Goal: Feedback & Contribution: Submit feedback/report problem

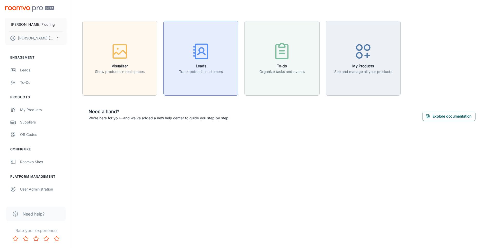
click at [206, 65] on h6 "Leads" at bounding box center [201, 66] width 44 height 6
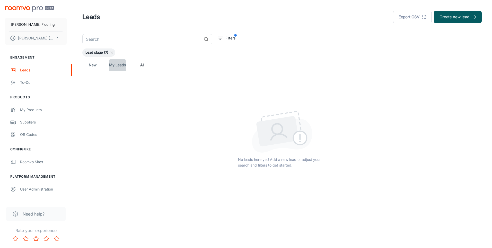
click at [112, 66] on link "My Leads" at bounding box center [117, 65] width 17 height 12
click at [93, 63] on link "New" at bounding box center [92, 65] width 12 height 12
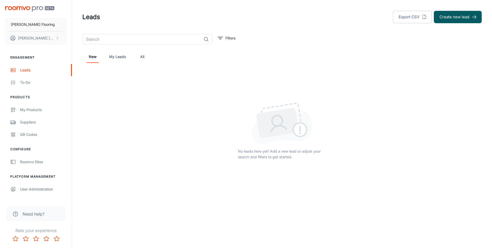
click at [108, 59] on div "New My Leads All" at bounding box center [281, 56] width 391 height 12
click at [111, 58] on link "My Leads" at bounding box center [117, 56] width 17 height 12
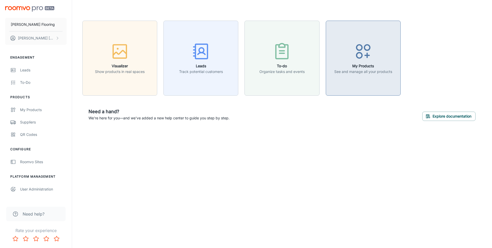
click at [334, 62] on div "button" at bounding box center [363, 52] width 58 height 21
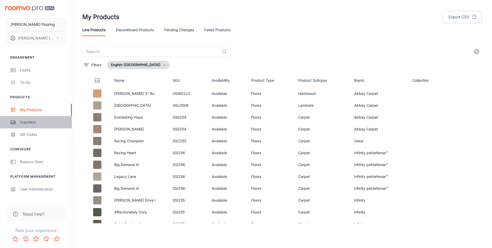
click at [40, 121] on div "Suppliers" at bounding box center [43, 122] width 47 height 6
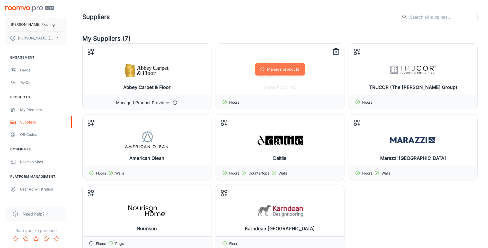
click at [283, 68] on button "Manage products" at bounding box center [280, 69] width 50 height 12
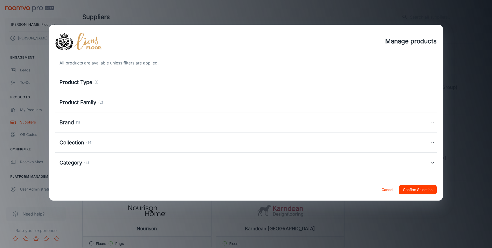
click at [81, 85] on h5 "Product Type" at bounding box center [75, 82] width 33 height 8
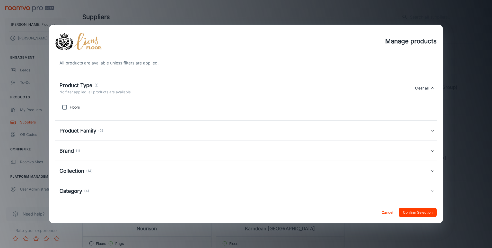
click at [77, 124] on div "Product Family (2)" at bounding box center [245, 130] width 381 height 20
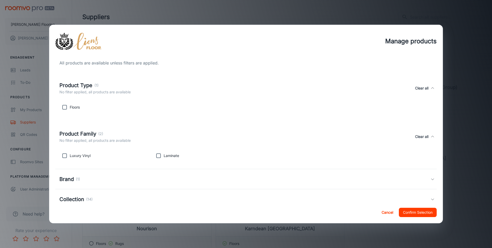
scroll to position [26, 0]
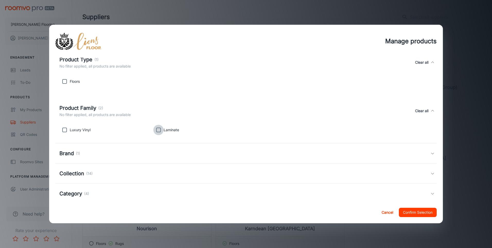
click at [155, 131] on input "checkbox" at bounding box center [158, 130] width 10 height 10
checkbox input "true"
click at [65, 131] on input "checkbox" at bounding box center [64, 130] width 10 height 10
checkbox input "true"
click at [107, 157] on div "Brand (1)" at bounding box center [244, 153] width 371 height 8
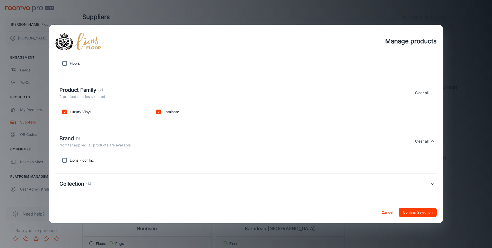
scroll to position [62, 0]
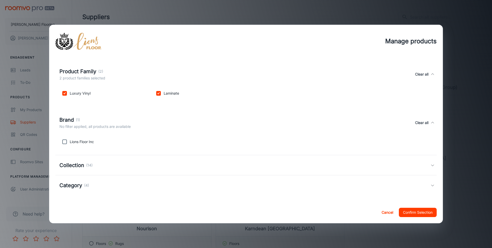
click at [106, 164] on div "Collection (14)" at bounding box center [244, 165] width 371 height 8
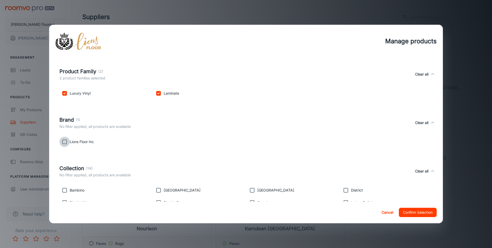
click at [66, 142] on input "checkbox" at bounding box center [64, 141] width 10 height 10
checkbox input "true"
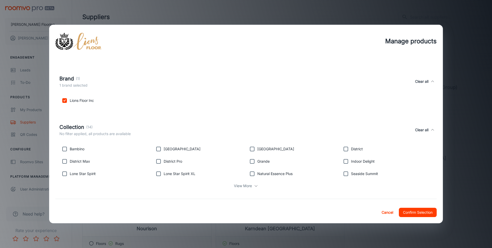
scroll to position [127, 0]
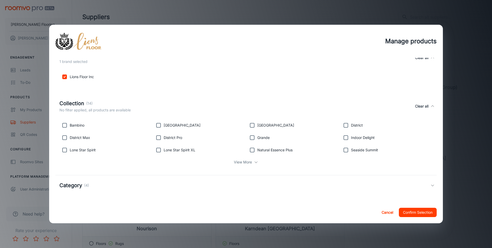
click at [234, 159] on p "View More" at bounding box center [243, 162] width 18 height 6
click at [156, 160] on input "checkbox" at bounding box center [158, 162] width 10 height 10
checkbox input "true"
click at [63, 159] on input "checkbox" at bounding box center [64, 162] width 10 height 10
checkbox input "true"
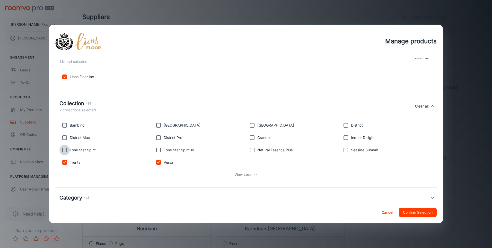
click at [64, 152] on input "checkbox" at bounding box center [64, 150] width 10 height 10
checkbox input "true"
click at [66, 140] on input "checkbox" at bounding box center [64, 137] width 10 height 10
checkbox input "true"
click at [65, 129] on input "checkbox" at bounding box center [64, 125] width 10 height 10
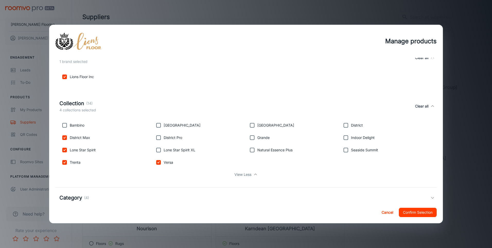
checkbox input "true"
click at [158, 123] on input "checkbox" at bounding box center [158, 125] width 10 height 10
checkbox input "true"
drag, startPoint x: 159, startPoint y: 135, endPoint x: 155, endPoint y: 142, distance: 8.1
click at [159, 135] on input "checkbox" at bounding box center [158, 137] width 10 height 10
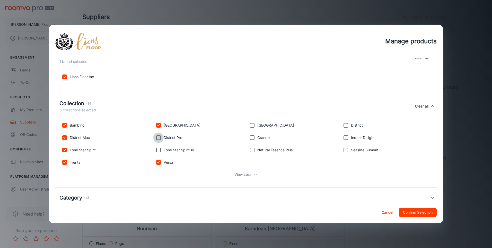
checkbox input "true"
click at [155, 151] on input "checkbox" at bounding box center [158, 150] width 10 height 10
checkbox input "true"
click at [249, 149] on input "checkbox" at bounding box center [252, 150] width 10 height 10
checkbox input "true"
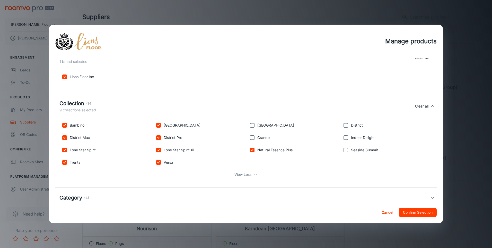
click at [248, 140] on input "checkbox" at bounding box center [252, 137] width 10 height 10
checkbox input "true"
click at [251, 121] on input "checkbox" at bounding box center [252, 125] width 10 height 10
checkbox input "true"
click at [342, 126] on input "checkbox" at bounding box center [346, 125] width 10 height 10
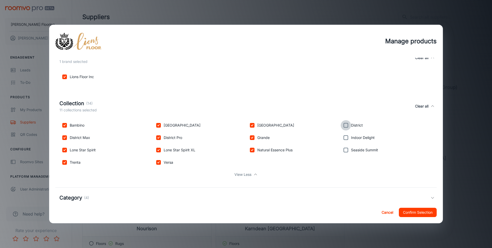
checkbox input "true"
click at [343, 138] on input "checkbox" at bounding box center [346, 137] width 10 height 10
checkbox input "true"
click at [345, 150] on input "checkbox" at bounding box center [346, 150] width 10 height 10
checkbox input "true"
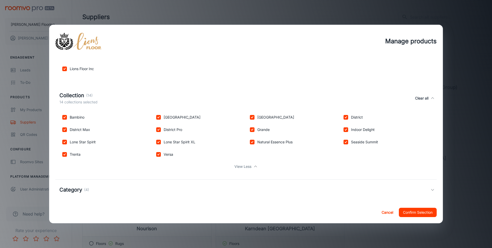
scroll to position [140, 0]
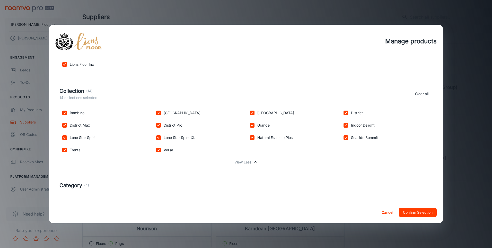
click at [101, 184] on div "Category (4)" at bounding box center [244, 185] width 371 height 8
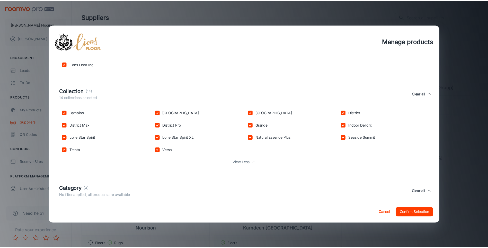
scroll to position [164, 0]
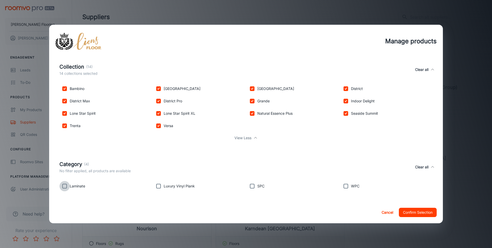
click at [63, 187] on input "checkbox" at bounding box center [64, 186] width 10 height 10
checkbox input "true"
click at [159, 186] on input "checkbox" at bounding box center [158, 186] width 10 height 10
checkbox input "true"
click at [248, 186] on input "checkbox" at bounding box center [252, 186] width 10 height 10
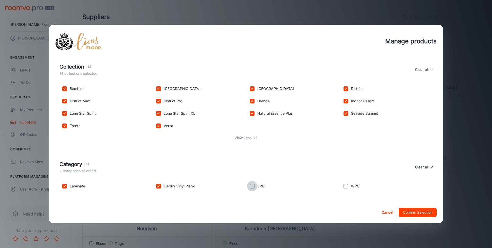
checkbox input "true"
click at [342, 187] on input "checkbox" at bounding box center [346, 186] width 10 height 10
checkbox input "true"
click at [420, 213] on button "Confirm Selection" at bounding box center [418, 211] width 38 height 9
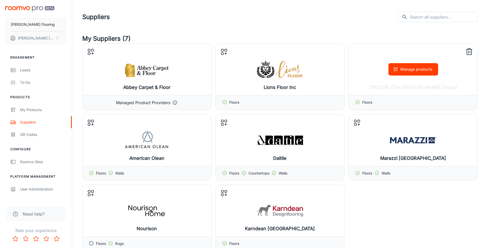
click at [405, 88] on div "Manage products" at bounding box center [413, 69] width 129 height 51
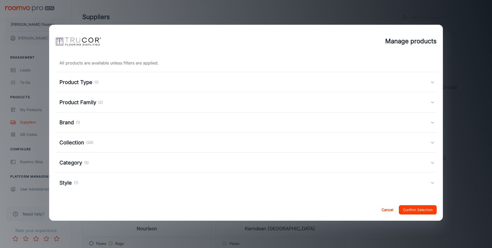
click at [386, 206] on button "Cancel" at bounding box center [387, 209] width 16 height 9
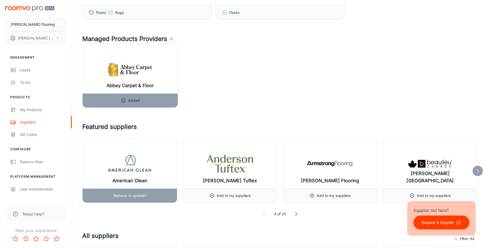
scroll to position [283, 0]
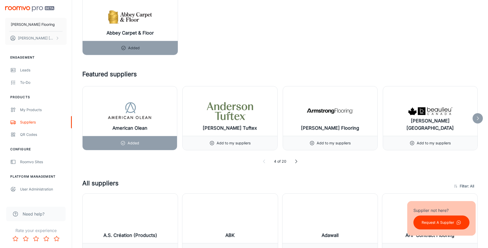
click at [293, 162] on div "4 of 20" at bounding box center [280, 161] width 396 height 6
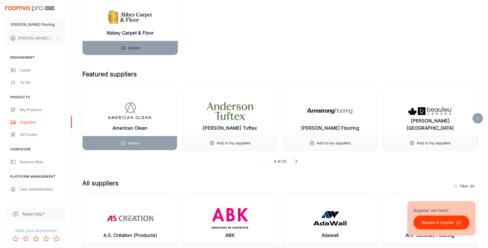
click at [296, 160] on icon at bounding box center [296, 161] width 5 height 5
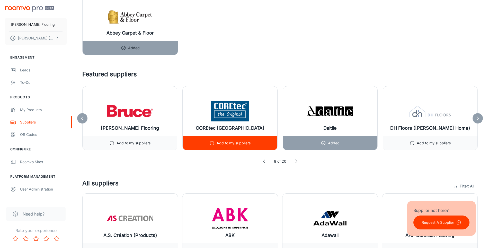
click at [232, 119] on img at bounding box center [230, 111] width 46 height 21
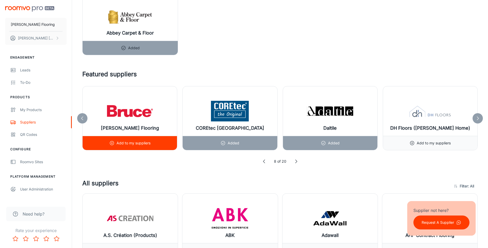
click at [136, 87] on div "[PERSON_NAME] Flooring" at bounding box center [130, 110] width 94 height 49
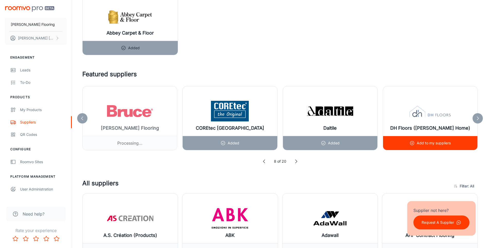
click at [444, 118] on img at bounding box center [430, 111] width 46 height 21
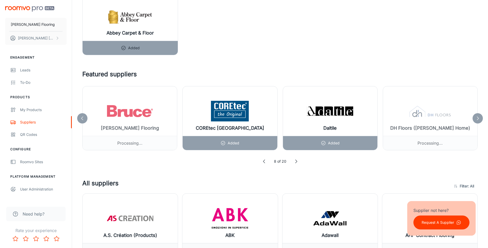
click at [481, 120] on div at bounding box center [478, 118] width 10 height 10
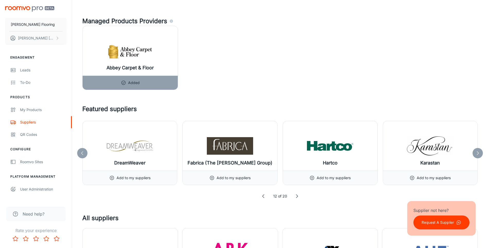
scroll to position [335, 0]
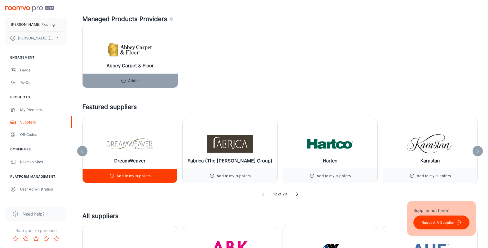
click at [154, 142] on div "DreamWeaver" at bounding box center [130, 143] width 94 height 49
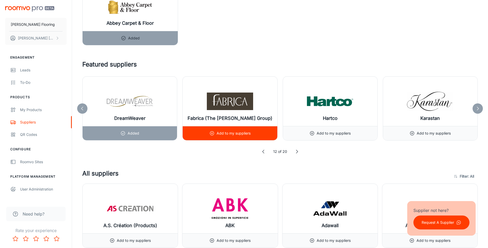
scroll to position [386, 0]
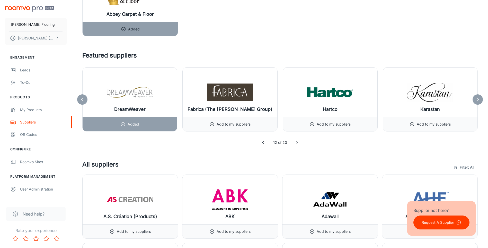
click at [297, 142] on polyline at bounding box center [297, 142] width 2 height 3
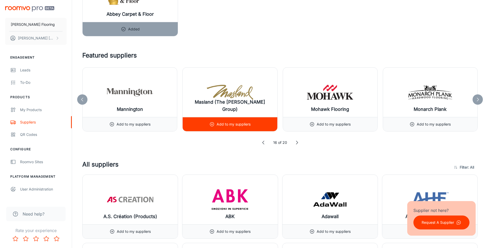
click at [163, 92] on div "Mannington" at bounding box center [130, 91] width 94 height 49
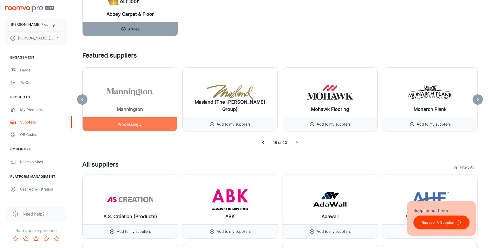
click at [345, 224] on div "Add to my suppliers" at bounding box center [330, 231] width 41 height 14
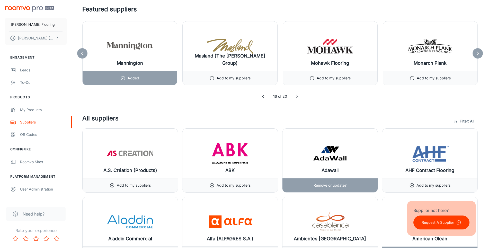
scroll to position [438, 0]
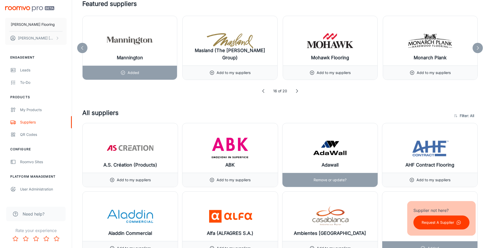
click at [318, 180] on p "Remove or update?" at bounding box center [330, 180] width 33 height 6
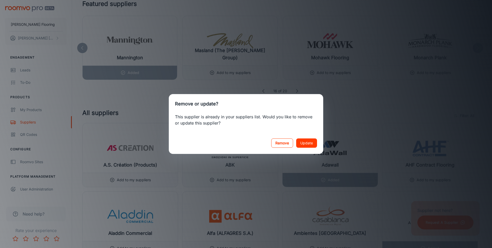
click at [291, 146] on button "Remove" at bounding box center [282, 142] width 22 height 9
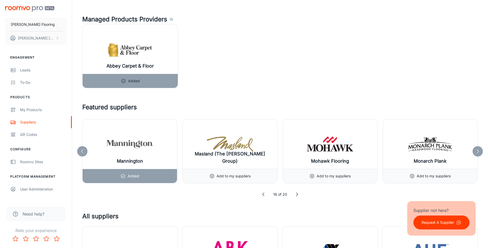
scroll to position [335, 0]
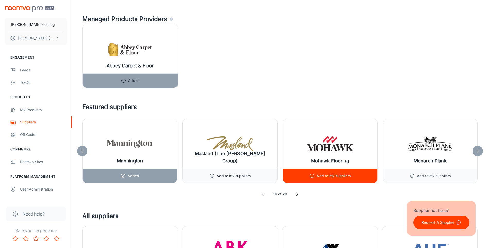
click at [357, 150] on div "Mohawk Flooring" at bounding box center [330, 143] width 94 height 49
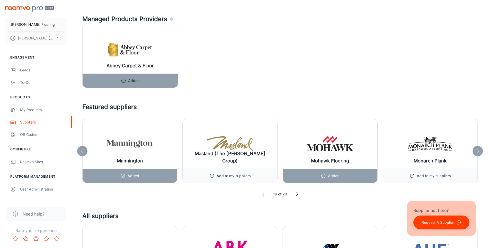
click at [296, 194] on icon at bounding box center [296, 193] width 5 height 5
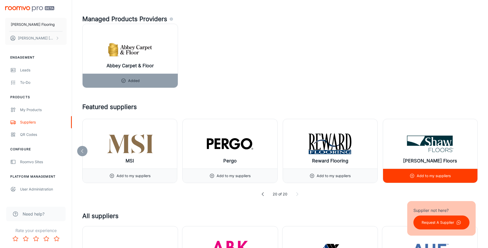
click at [406, 148] on div "[PERSON_NAME] Floors" at bounding box center [430, 143] width 94 height 49
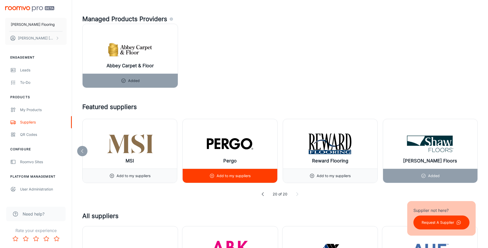
click at [221, 149] on img at bounding box center [230, 143] width 46 height 21
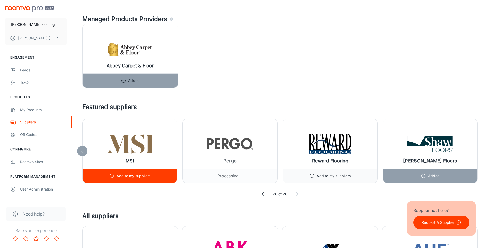
click at [125, 136] on img at bounding box center [130, 143] width 46 height 21
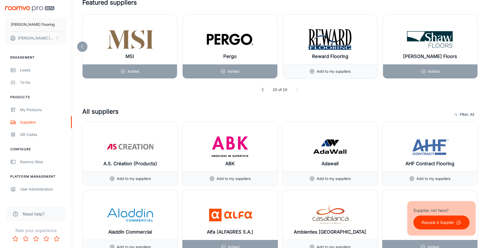
scroll to position [541, 0]
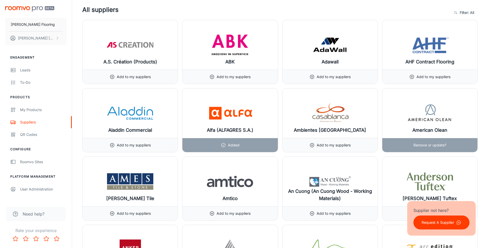
click at [418, 144] on p "Remove or update?" at bounding box center [430, 145] width 33 height 6
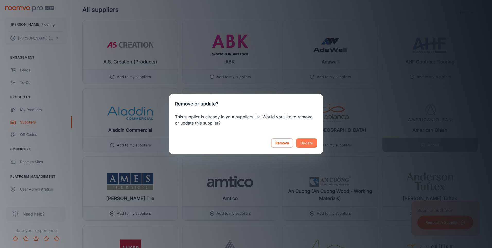
click at [302, 143] on button "Update" at bounding box center [306, 142] width 21 height 9
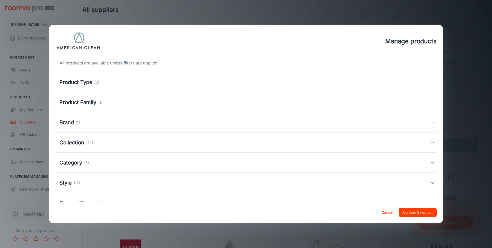
click at [384, 210] on button "Cancel" at bounding box center [387, 211] width 16 height 9
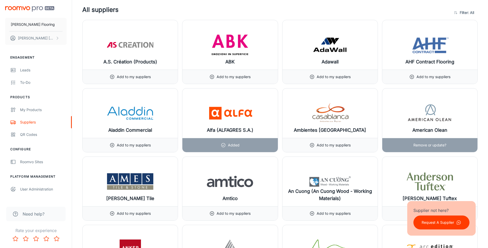
click at [416, 144] on p "Remove or update?" at bounding box center [430, 145] width 33 height 6
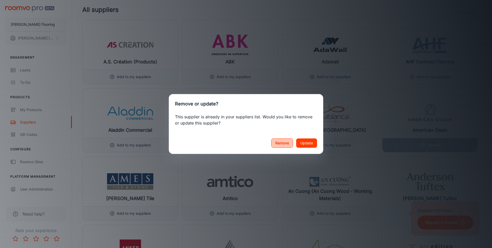
click at [282, 144] on button "Remove" at bounding box center [282, 142] width 22 height 9
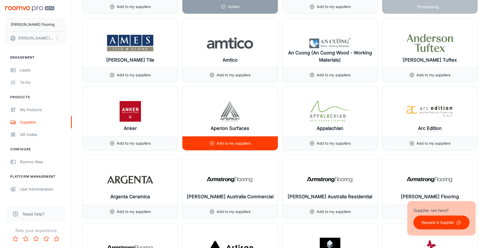
click at [222, 146] on p "Add to my suppliers" at bounding box center [234, 143] width 34 height 6
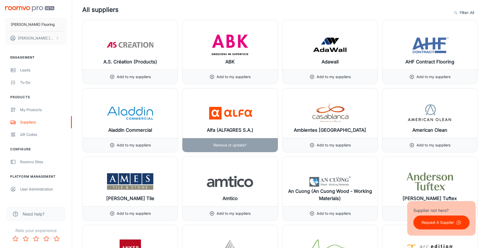
click at [223, 146] on p "Remove or update?" at bounding box center [230, 145] width 33 height 6
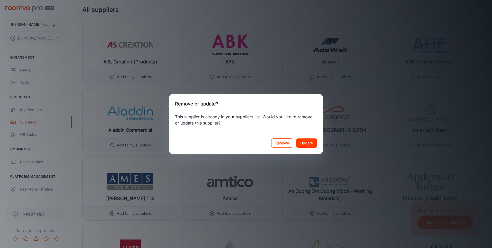
click at [282, 145] on button "Remove" at bounding box center [282, 142] width 22 height 9
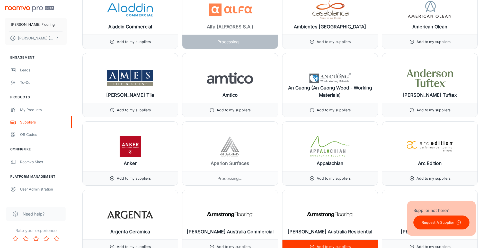
scroll to position [644, 0]
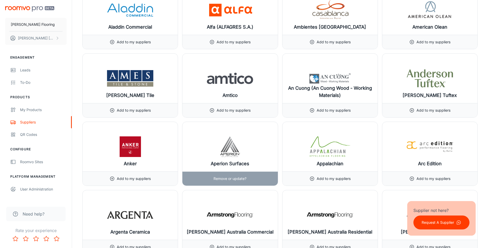
click at [223, 177] on p "Remove or update?" at bounding box center [230, 179] width 33 height 6
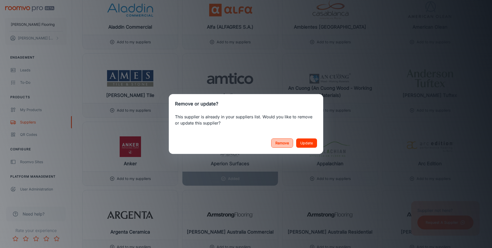
click at [292, 144] on button "Remove" at bounding box center [282, 142] width 22 height 9
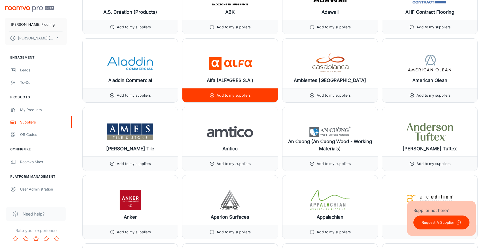
scroll to position [592, 0]
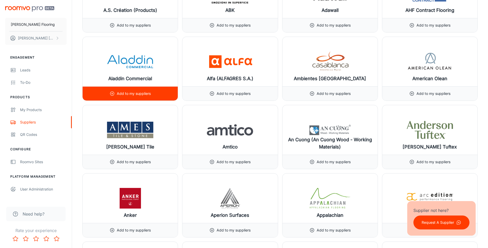
click at [144, 88] on div "Add to my suppliers" at bounding box center [130, 93] width 41 height 14
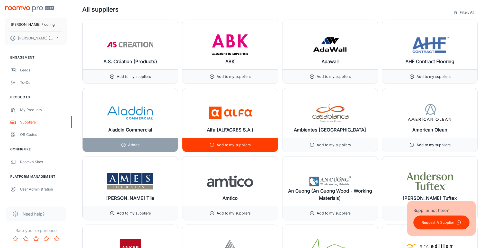
scroll to position [541, 0]
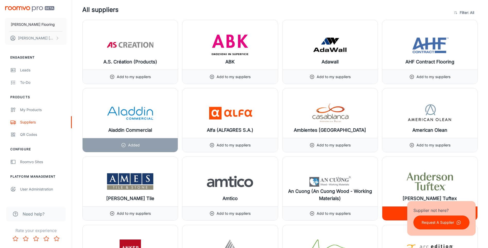
click at [437, 181] on img at bounding box center [430, 181] width 46 height 21
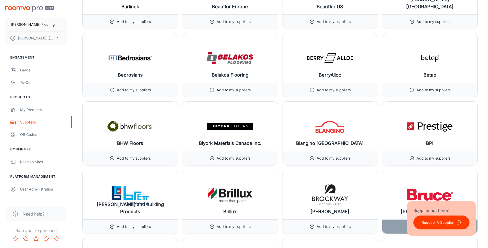
scroll to position [1210, 0]
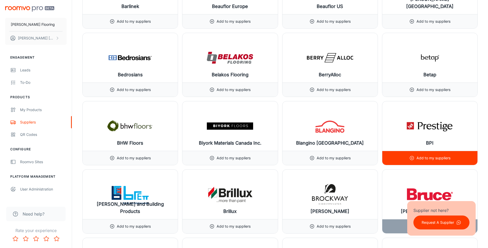
click at [421, 131] on img at bounding box center [430, 126] width 46 height 21
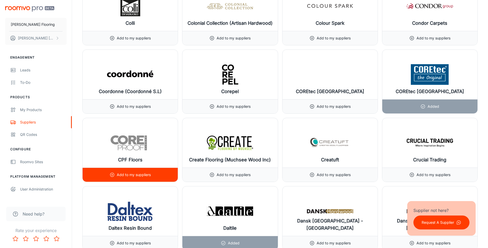
scroll to position [1905, 0]
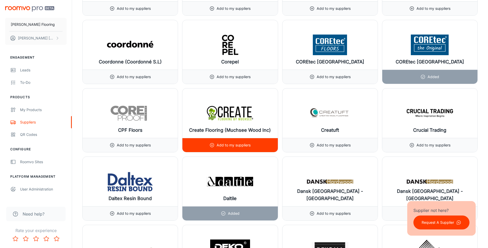
click at [235, 106] on img at bounding box center [230, 113] width 46 height 21
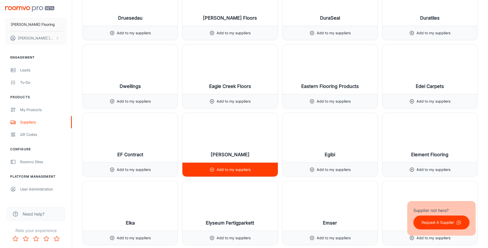
scroll to position [2291, 0]
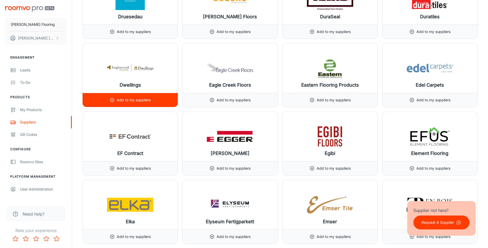
click at [152, 69] on img at bounding box center [130, 68] width 46 height 21
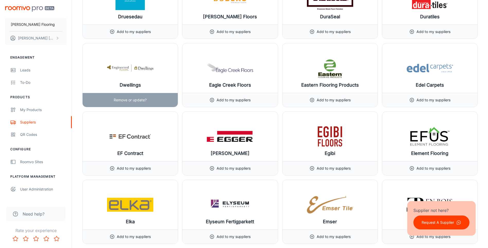
click at [152, 84] on div "Dwellings" at bounding box center [130, 67] width 95 height 49
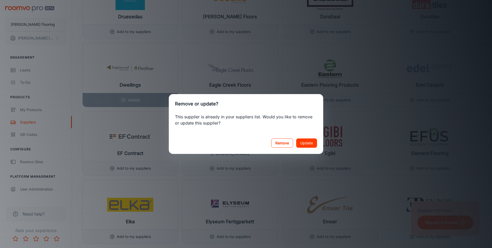
click at [280, 141] on button "Remove" at bounding box center [282, 142] width 22 height 9
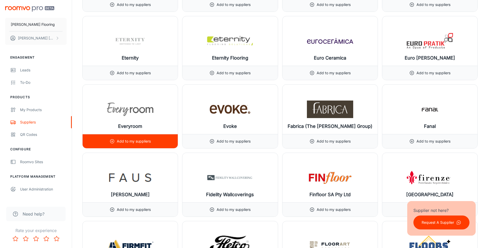
scroll to position [2626, 0]
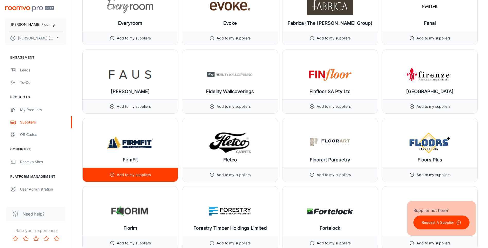
click at [160, 145] on div "FirmFit" at bounding box center [130, 142] width 95 height 49
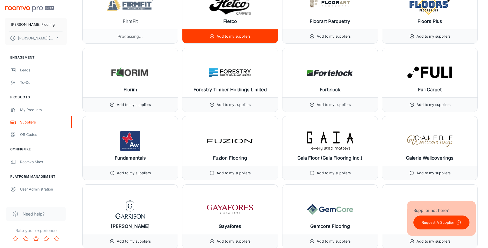
scroll to position [2728, 0]
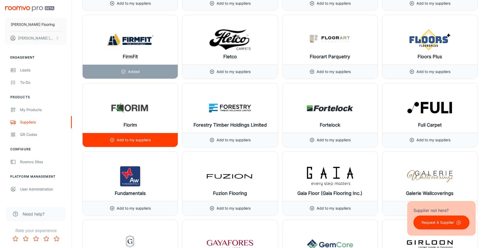
click at [138, 110] on img at bounding box center [130, 108] width 46 height 21
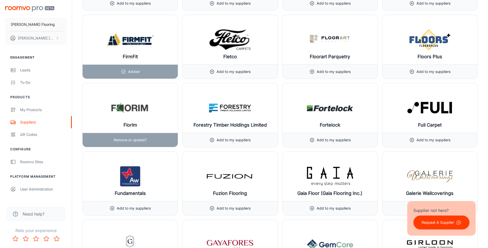
click at [123, 141] on p "Remove or update?" at bounding box center [130, 140] width 33 height 6
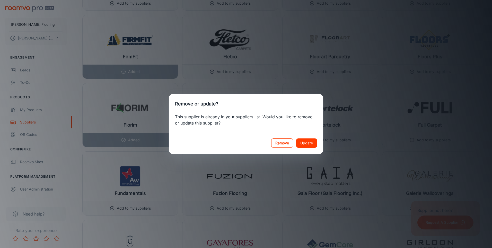
click at [284, 145] on button "Remove" at bounding box center [282, 142] width 22 height 9
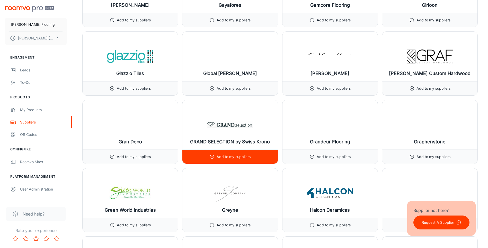
scroll to position [2986, 0]
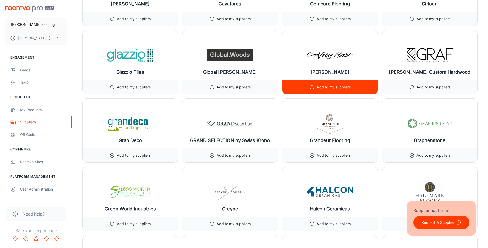
click at [305, 75] on div "[PERSON_NAME]" at bounding box center [330, 54] width 95 height 49
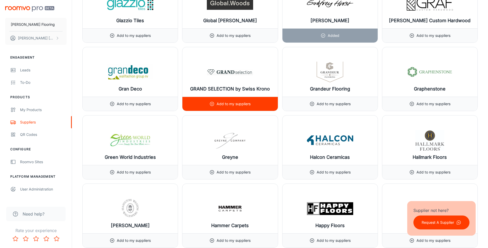
scroll to position [3063, 0]
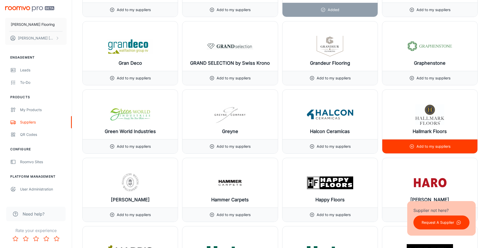
click at [399, 110] on div "Hallmark Floors" at bounding box center [430, 114] width 95 height 49
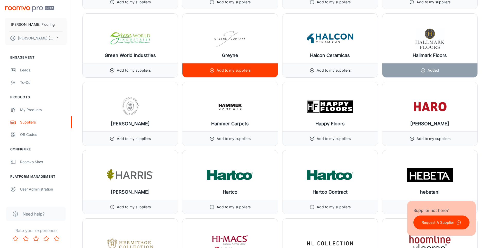
scroll to position [3140, 0]
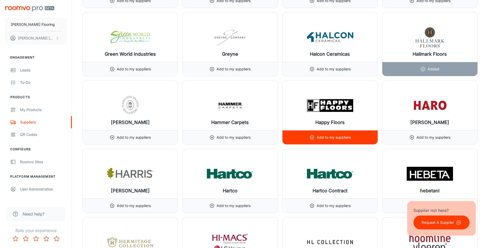
click at [317, 112] on img at bounding box center [330, 105] width 46 height 21
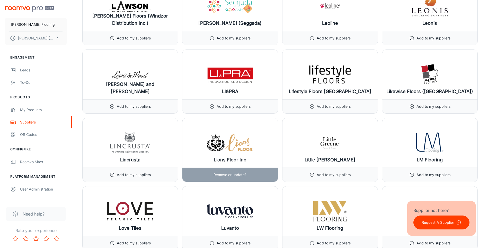
scroll to position [4016, 0]
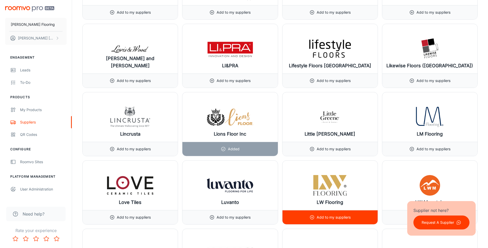
click at [356, 187] on div "LW Flooring" at bounding box center [330, 184] width 95 height 49
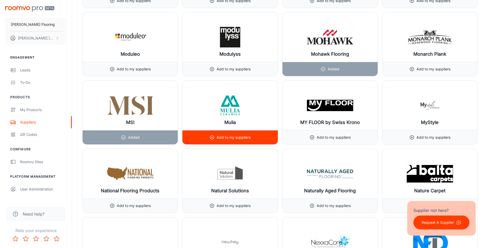
scroll to position [4582, 0]
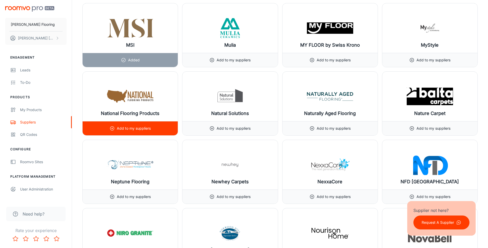
click at [133, 83] on div "National Flooring Products" at bounding box center [130, 96] width 95 height 49
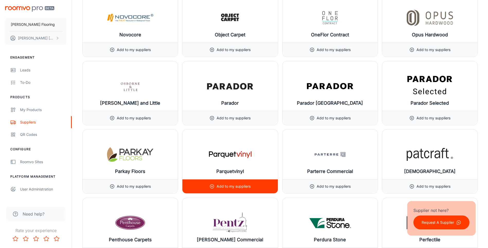
scroll to position [4916, 0]
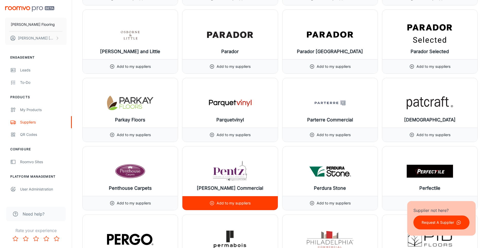
click at [226, 164] on img at bounding box center [230, 171] width 46 height 21
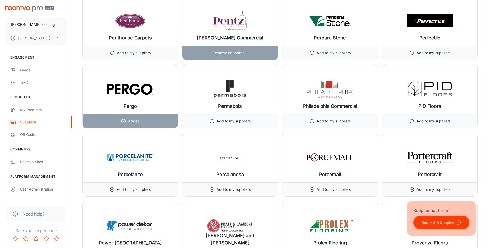
scroll to position [5071, 0]
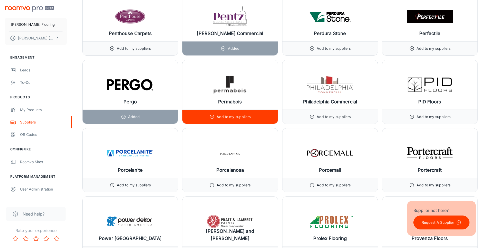
click at [311, 93] on img at bounding box center [330, 84] width 46 height 21
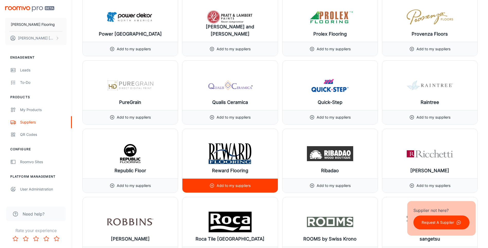
scroll to position [5277, 0]
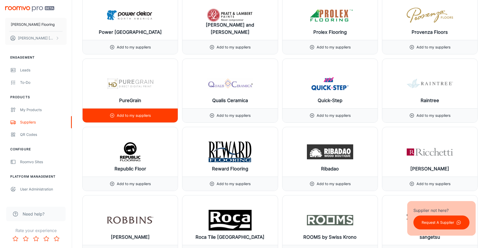
click at [171, 82] on div "PureGrain" at bounding box center [130, 83] width 95 height 49
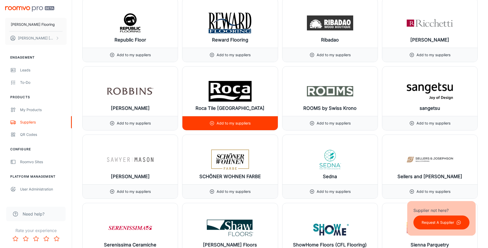
scroll to position [5303, 0]
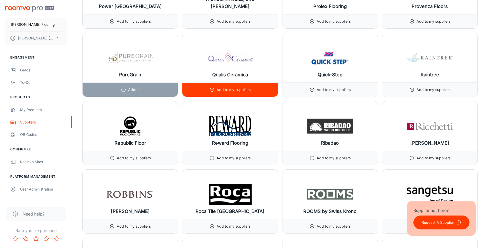
click at [244, 72] on h6 "Qualis Ceramica" at bounding box center [230, 74] width 36 height 7
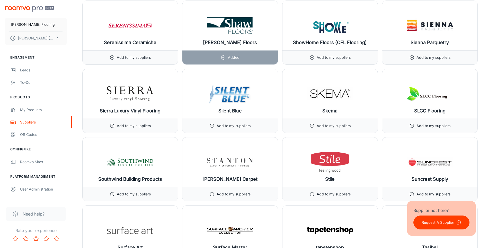
scroll to position [5611, 0]
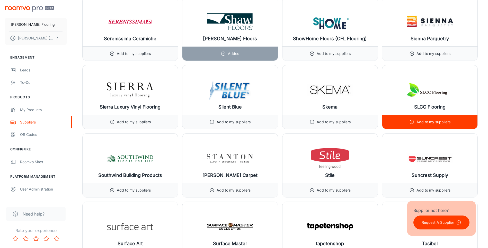
click at [419, 94] on img at bounding box center [430, 90] width 46 height 21
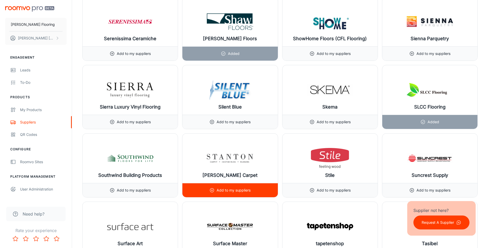
click at [225, 157] on img at bounding box center [230, 158] width 46 height 21
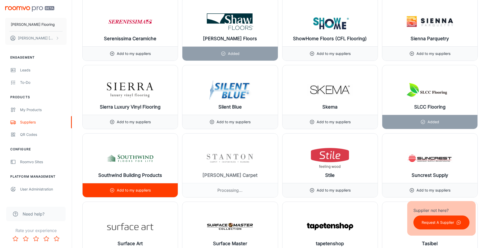
click at [150, 163] on img at bounding box center [130, 158] width 46 height 21
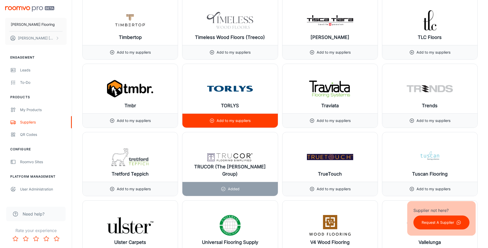
scroll to position [6023, 0]
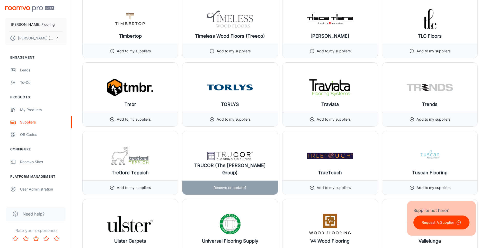
click at [221, 159] on img at bounding box center [230, 155] width 46 height 21
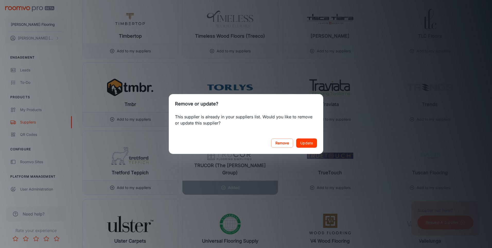
click at [383, 167] on div "Remove or update? This supplier is already in your suppliers list. Would you li…" at bounding box center [246, 124] width 492 height 248
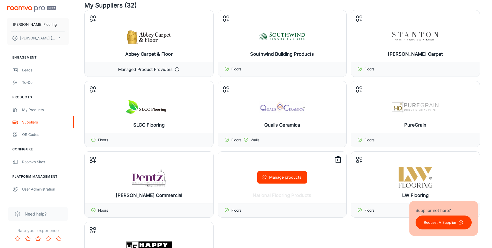
scroll to position [0, 0]
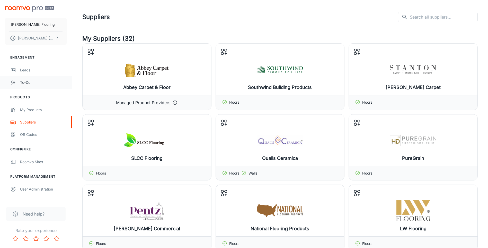
click at [45, 81] on div "To-do" at bounding box center [43, 83] width 47 height 6
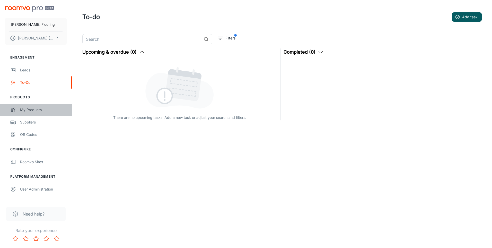
click at [44, 114] on link "My Products" at bounding box center [36, 109] width 72 height 12
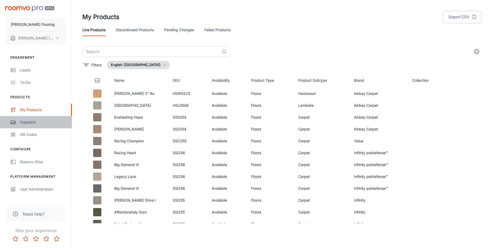
click at [43, 126] on link "Suppliers" at bounding box center [36, 122] width 72 height 12
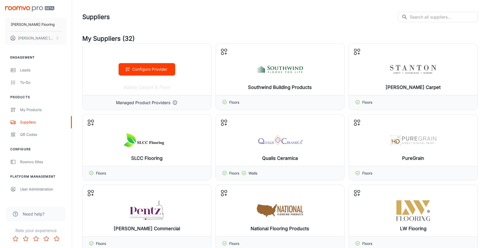
click at [177, 97] on div "Managed Product Providers" at bounding box center [147, 102] width 129 height 15
click at [160, 65] on button "Configure Provider" at bounding box center [147, 69] width 57 height 12
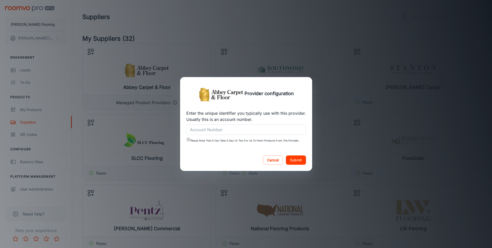
click at [347, 194] on div "Provider configuration Enter the unique identifier you typically use with this …" at bounding box center [246, 124] width 492 height 248
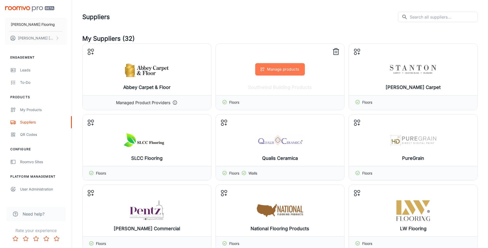
click at [283, 70] on button "Manage products" at bounding box center [280, 69] width 50 height 12
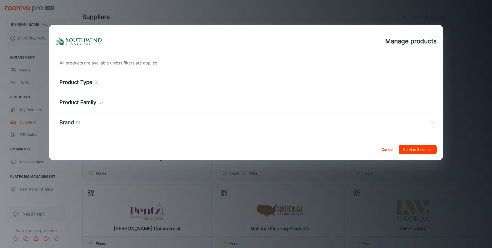
click at [155, 79] on div "Product Type (1)" at bounding box center [244, 82] width 371 height 8
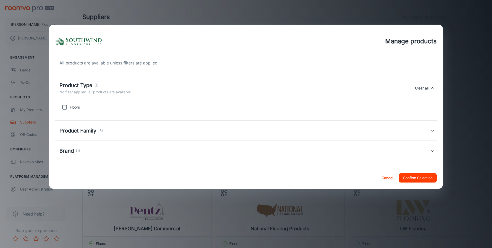
click at [89, 129] on h5 "Product Family" at bounding box center [77, 131] width 37 height 8
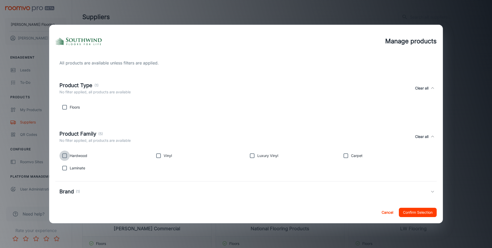
click at [64, 158] on input "checkbox" at bounding box center [64, 155] width 10 height 10
checkbox input "true"
click at [63, 169] on input "checkbox" at bounding box center [64, 168] width 10 height 10
checkbox input "true"
click at [158, 155] on input "checkbox" at bounding box center [158, 155] width 10 height 10
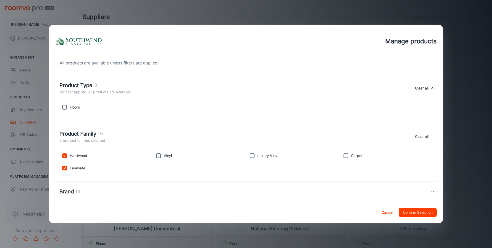
checkbox input "true"
click at [250, 156] on input "checkbox" at bounding box center [252, 155] width 10 height 10
checkbox input "true"
click at [346, 155] on input "checkbox" at bounding box center [346, 155] width 10 height 10
checkbox input "true"
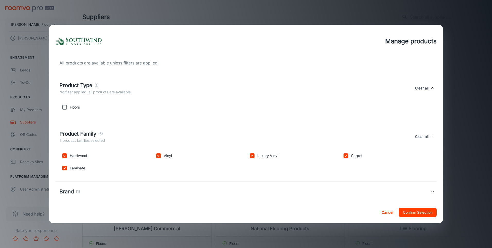
click at [417, 214] on button "Confirm Selection" at bounding box center [418, 211] width 38 height 9
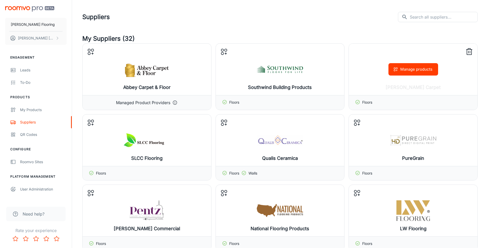
click at [406, 87] on div "Manage products" at bounding box center [413, 69] width 129 height 51
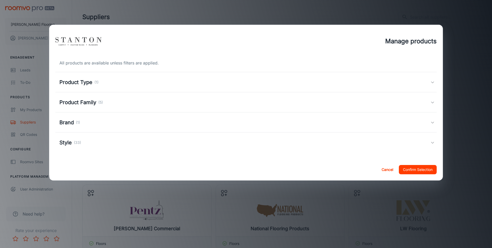
click at [94, 83] on p "(1)" at bounding box center [96, 82] width 4 height 6
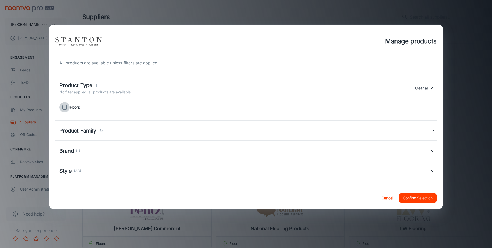
click at [69, 107] on input "checkbox" at bounding box center [64, 107] width 10 height 10
checkbox input "true"
click at [79, 130] on h5 "Product Family" at bounding box center [77, 131] width 37 height 8
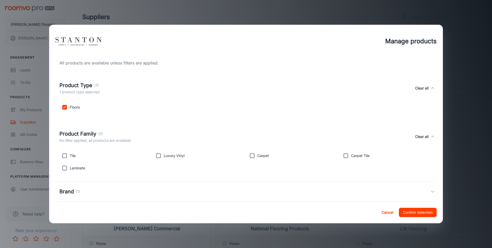
click at [249, 156] on input "checkbox" at bounding box center [252, 155] width 10 height 10
checkbox input "true"
click at [90, 135] on h5 "Product Family" at bounding box center [77, 134] width 37 height 8
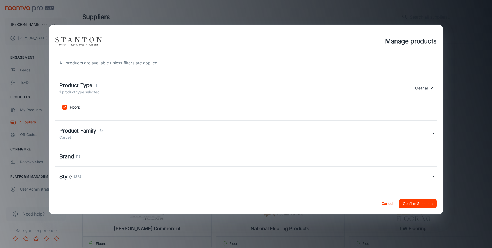
click at [103, 155] on div "Brand (1)" at bounding box center [244, 156] width 371 height 8
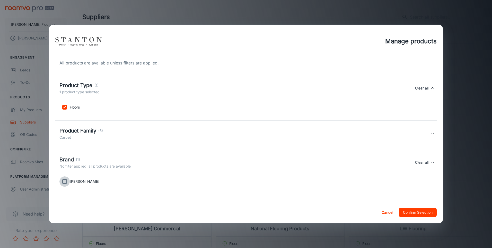
click at [68, 180] on input "checkbox" at bounding box center [64, 181] width 10 height 10
checkbox input "true"
click at [135, 157] on div "Brand (1) 1 brand selected Clear all" at bounding box center [244, 161] width 371 height 13
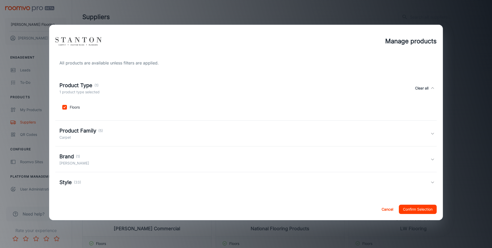
click at [81, 181] on div "Style (33)" at bounding box center [244, 182] width 371 height 8
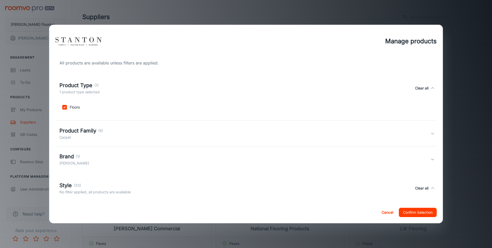
click at [81, 181] on div "Style (33) No filter applied, all products are available Clear all" at bounding box center [245, 188] width 381 height 24
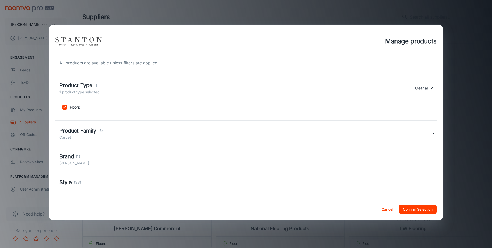
click at [423, 207] on button "Confirm Selection" at bounding box center [418, 208] width 38 height 9
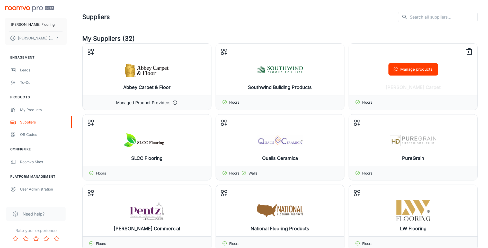
click at [364, 102] on p "Floors" at bounding box center [367, 102] width 10 height 6
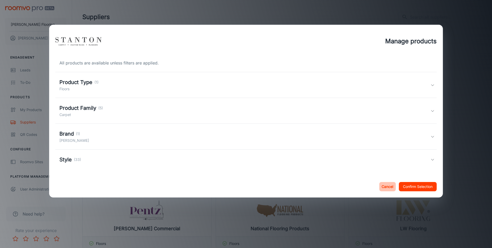
click at [391, 185] on button "Cancel" at bounding box center [387, 186] width 16 height 9
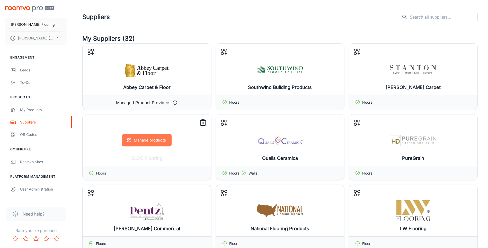
click at [151, 143] on button "Manage products" at bounding box center [147, 140] width 50 height 12
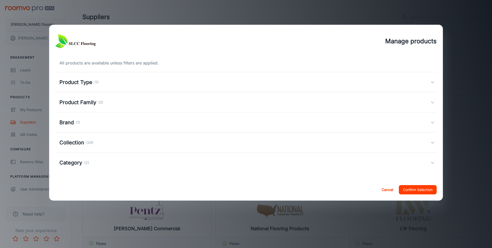
click at [86, 103] on h5 "Product Family" at bounding box center [77, 102] width 37 height 8
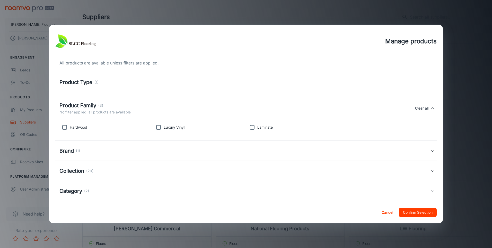
click at [390, 213] on button "Cancel" at bounding box center [387, 211] width 16 height 9
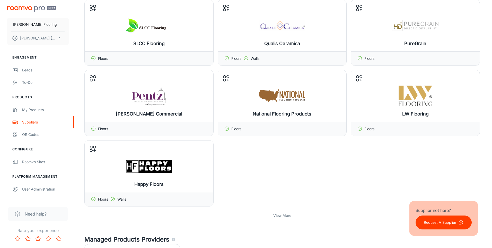
scroll to position [51, 0]
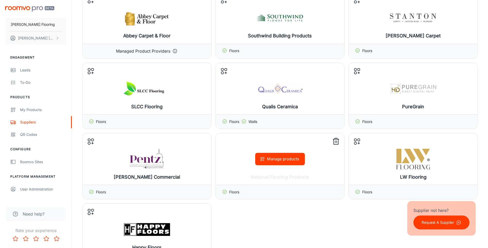
click at [246, 163] on div "Manage products" at bounding box center [280, 158] width 129 height 51
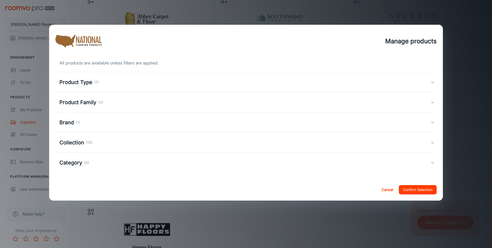
click at [86, 80] on h5 "Product Type" at bounding box center [75, 82] width 33 height 8
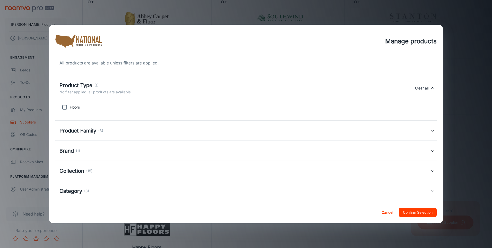
click at [71, 133] on h5 "Product Family" at bounding box center [77, 131] width 37 height 8
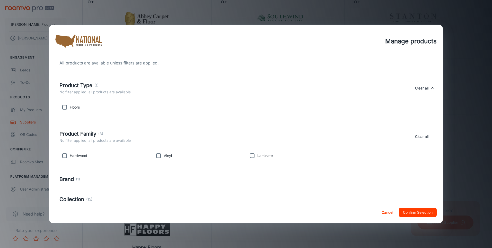
scroll to position [34, 0]
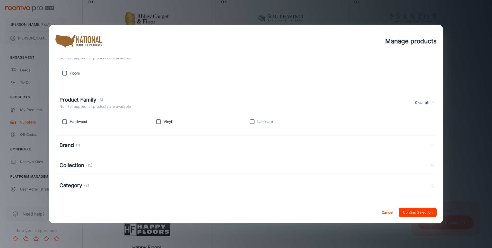
click at [71, 152] on div "Brand (1)" at bounding box center [245, 145] width 381 height 20
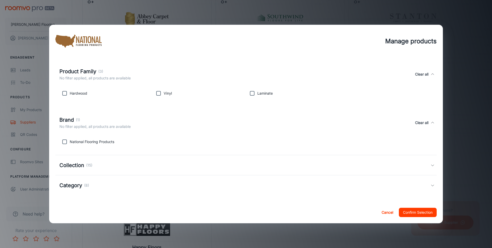
click at [80, 162] on h5 "Collection" at bounding box center [71, 165] width 25 height 8
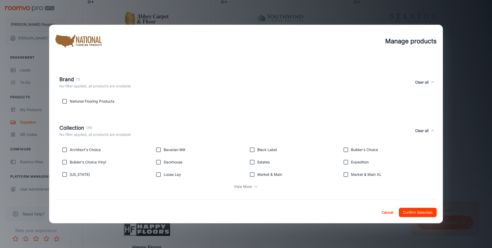
scroll to position [127, 0]
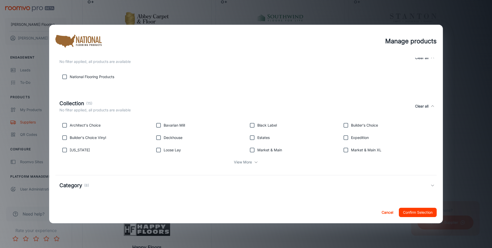
click at [99, 184] on div "Category (8)" at bounding box center [244, 185] width 371 height 8
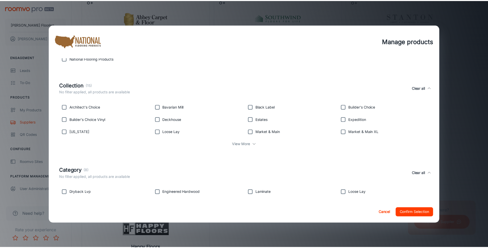
scroll to position [164, 0]
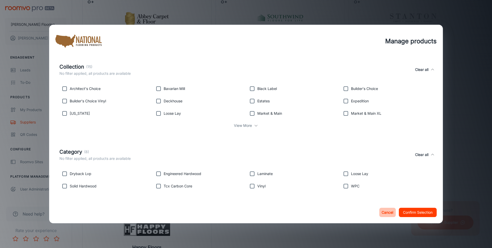
drag, startPoint x: 389, startPoint y: 211, endPoint x: 29, endPoint y: 56, distance: 392.2
click at [389, 211] on button "Cancel" at bounding box center [387, 211] width 16 height 9
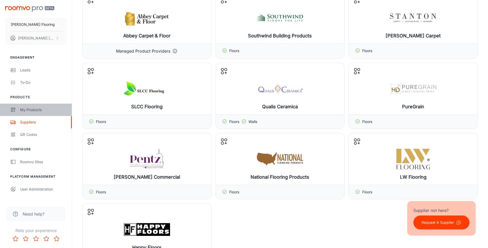
click at [30, 112] on div "My Products" at bounding box center [43, 110] width 47 height 6
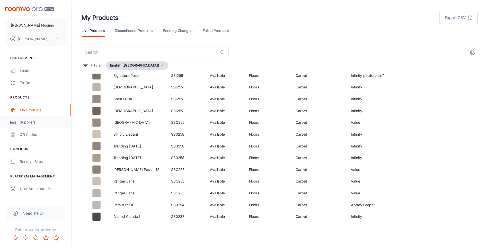
scroll to position [2514, 0]
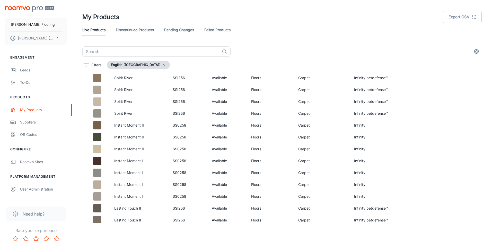
click at [179, 30] on link "Pending Changes" at bounding box center [179, 30] width 30 height 12
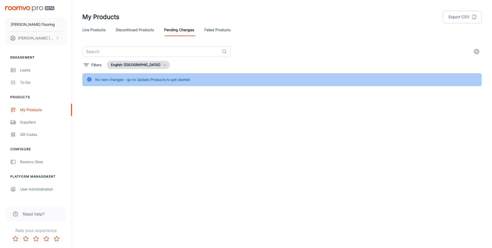
click at [131, 31] on link "Discontinued Products" at bounding box center [135, 30] width 38 height 12
click at [85, 28] on link "Live Products" at bounding box center [93, 30] width 23 height 12
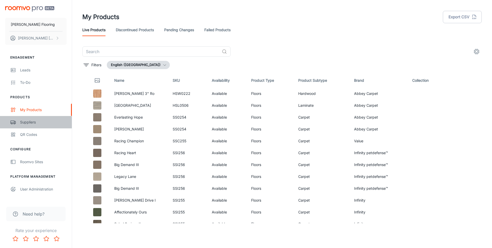
click at [36, 119] on div "Suppliers" at bounding box center [43, 122] width 47 height 6
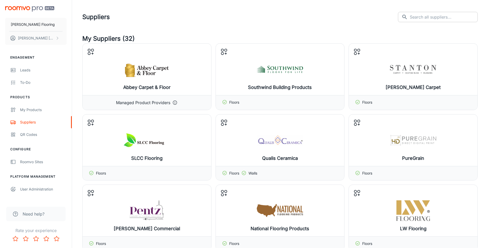
click at [440, 16] on input "text" at bounding box center [444, 17] width 68 height 10
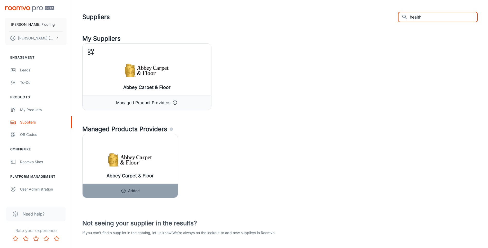
scroll to position [34, 0]
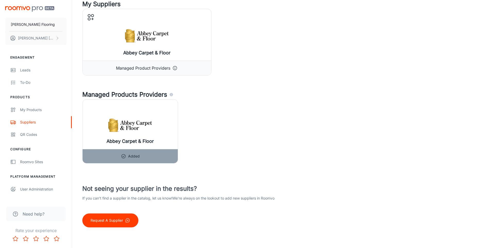
type input "health"
click at [119, 216] on button "Request A Supplier" at bounding box center [110, 220] width 56 height 14
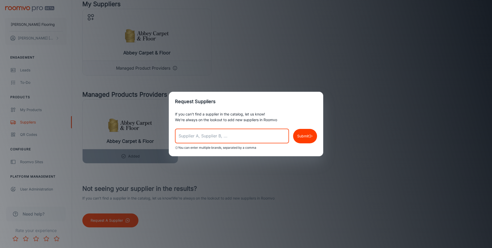
click at [231, 136] on input "text" at bounding box center [232, 136] width 114 height 14
type input "Heathier Choice"
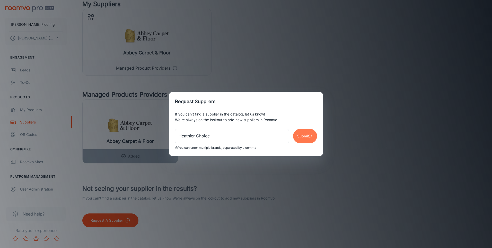
click at [308, 139] on button "Submit" at bounding box center [305, 136] width 24 height 14
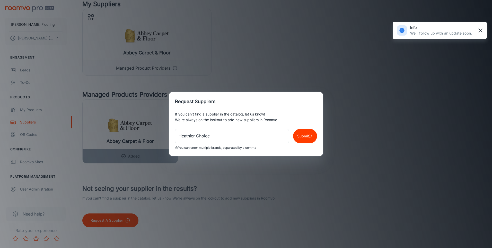
click at [482, 29] on rect "button" at bounding box center [480, 30] width 6 height 6
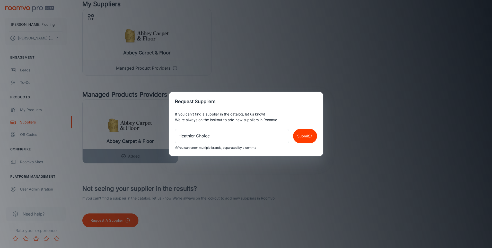
click at [201, 181] on div "Request Suppliers If you can’t find a supplier in the catalog, let us know! We’…" at bounding box center [246, 124] width 492 height 248
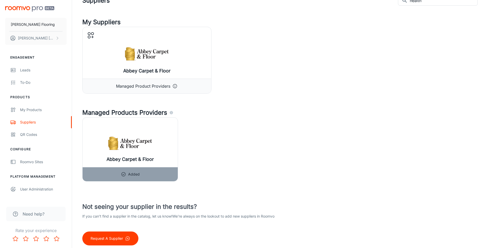
scroll to position [0, 0]
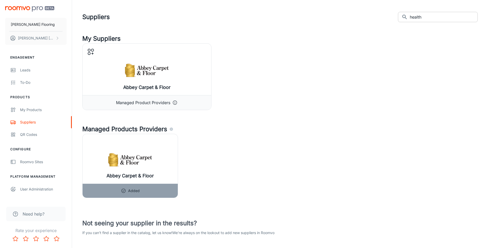
click at [434, 19] on input "health" at bounding box center [444, 17] width 68 height 10
drag, startPoint x: 434, startPoint y: 19, endPoint x: 418, endPoint y: 19, distance: 16.5
click at [418, 19] on div "​ health ​" at bounding box center [438, 17] width 80 height 10
type input "Choice"
click at [479, 31] on rect "button" at bounding box center [477, 30] width 6 height 6
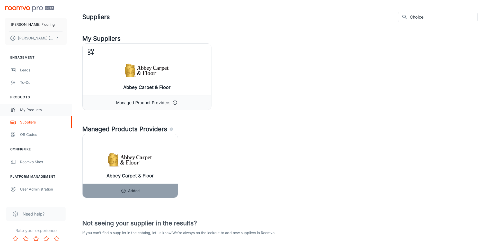
click at [44, 109] on div "My Products" at bounding box center [43, 110] width 47 height 6
